Goal: Task Accomplishment & Management: Manage account settings

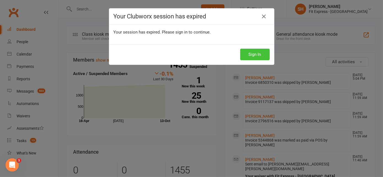
click at [252, 49] on button "Sign In" at bounding box center [254, 55] width 29 height 12
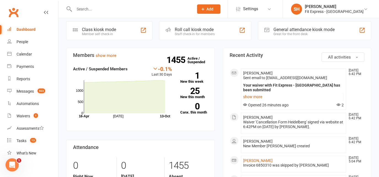
scroll to position [14, 0]
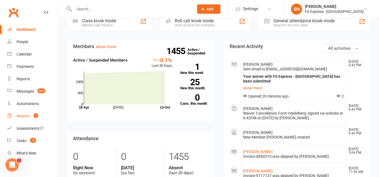
click at [23, 116] on div "Waivers" at bounding box center [24, 116] width 14 height 4
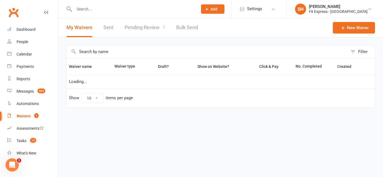
click at [157, 31] on link "Pending Review 1" at bounding box center [145, 27] width 41 height 19
